Goal: Transaction & Acquisition: Purchase product/service

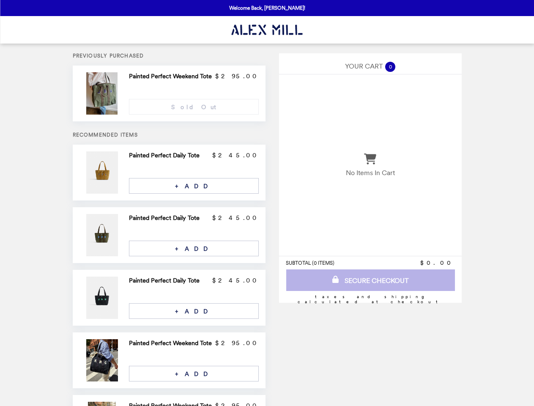
click at [114, 93] on img at bounding box center [103, 93] width 34 height 42
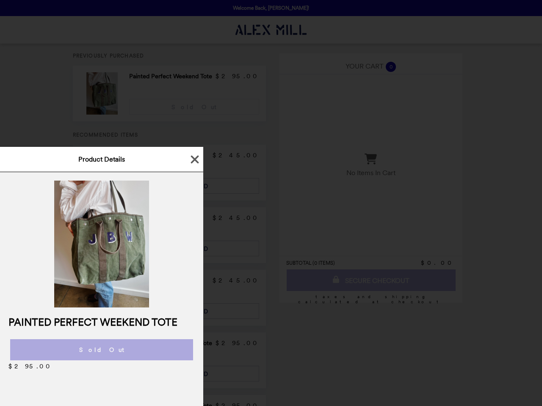
click at [194, 107] on div "Product Details Painted Perfect Weekend Tote Sold Out $295.00" at bounding box center [271, 203] width 542 height 406
click at [114, 173] on div at bounding box center [101, 239] width 203 height 135
click at [194, 155] on icon "button" at bounding box center [194, 159] width 13 height 13
click at [194, 186] on div at bounding box center [101, 239] width 203 height 135
click at [114, 235] on img at bounding box center [101, 244] width 95 height 127
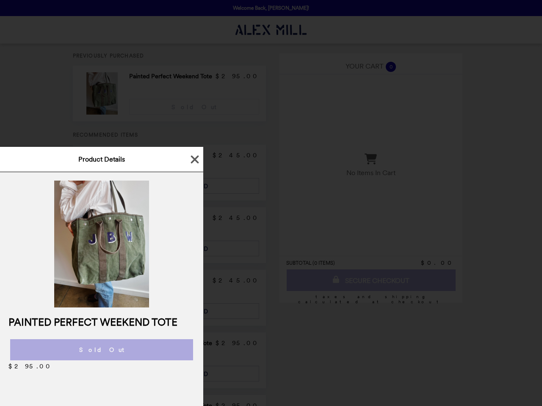
click at [194, 218] on div at bounding box center [101, 239] width 203 height 135
click at [194, 248] on div at bounding box center [101, 239] width 203 height 135
click at [114, 298] on img at bounding box center [101, 244] width 95 height 127
